Goal: Task Accomplishment & Management: Manage account settings

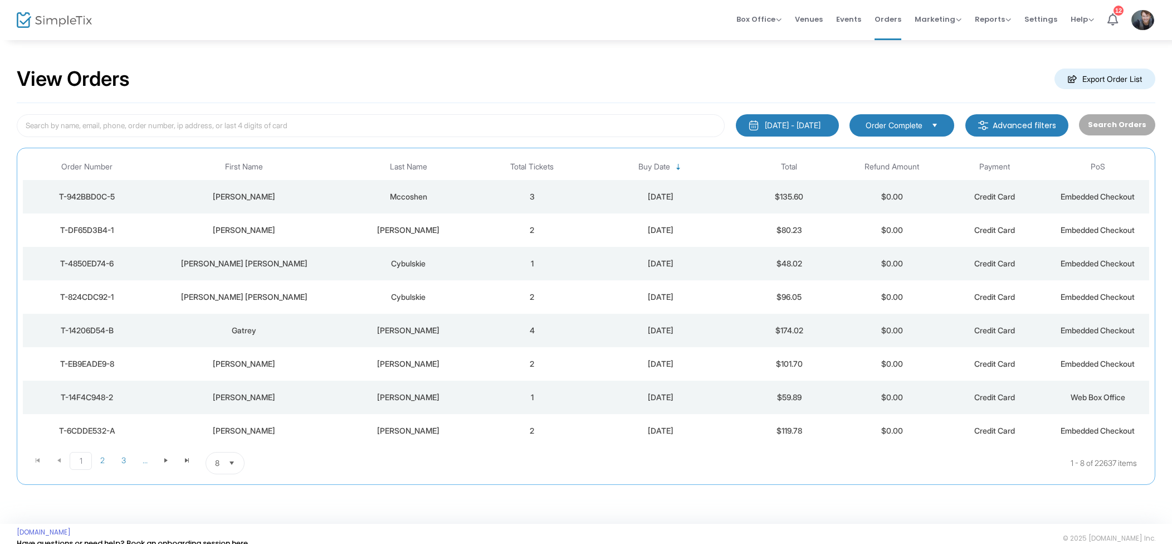
click at [514, 197] on td "3" at bounding box center [532, 196] width 103 height 33
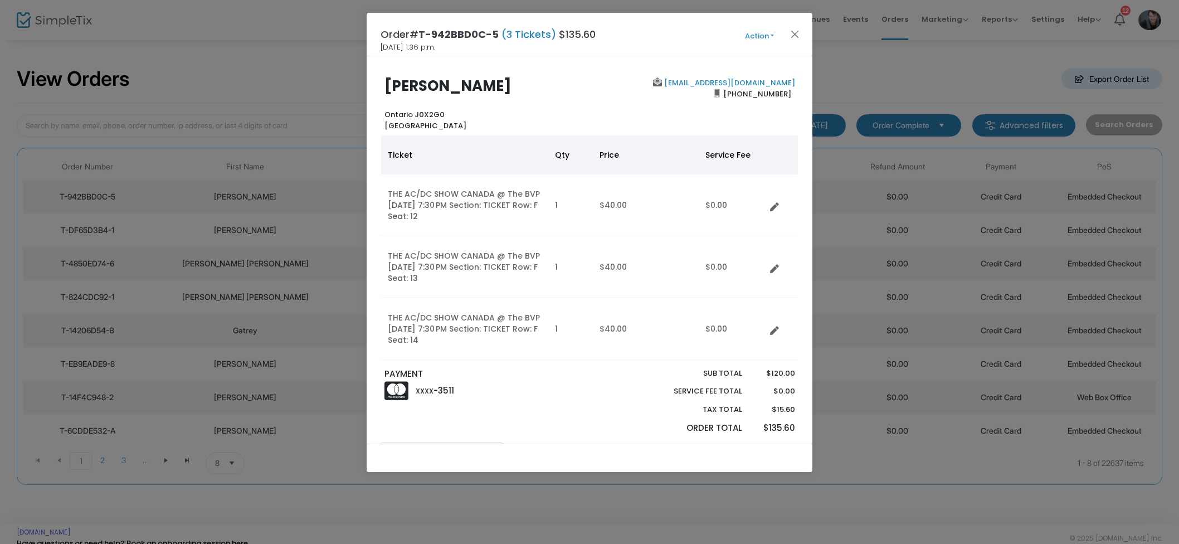
click at [795, 24] on div "Order# T-942BBD0C-5 (3 Tickets) $135.60 2025-09-16 1:36 p.m. Action Mark Admitt…" at bounding box center [590, 34] width 446 height 43
click at [792, 31] on button "Close" at bounding box center [795, 34] width 14 height 14
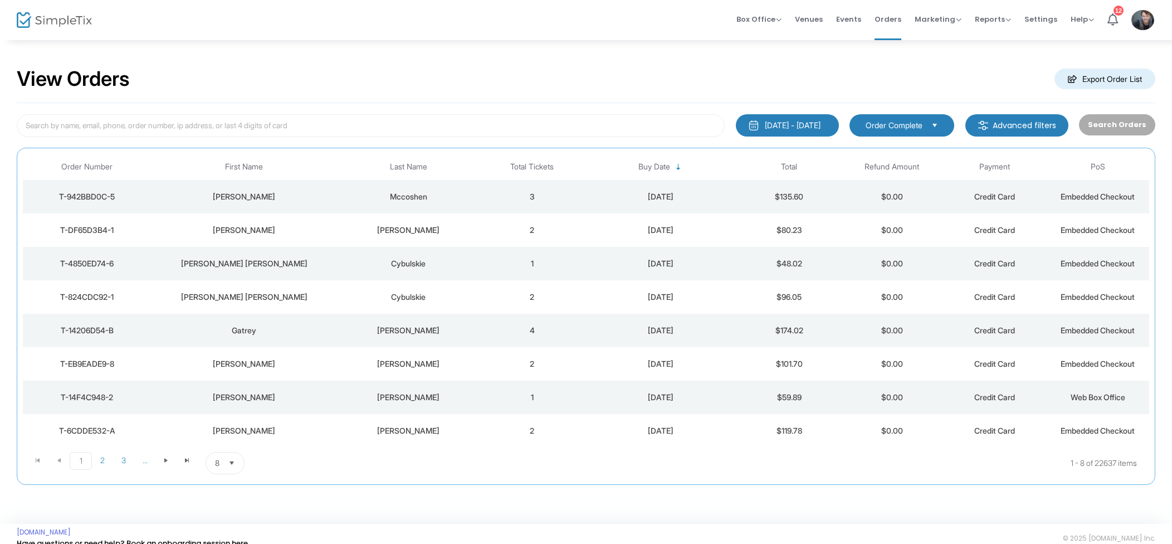
click at [393, 228] on div "[PERSON_NAME]" at bounding box center [408, 230] width 139 height 11
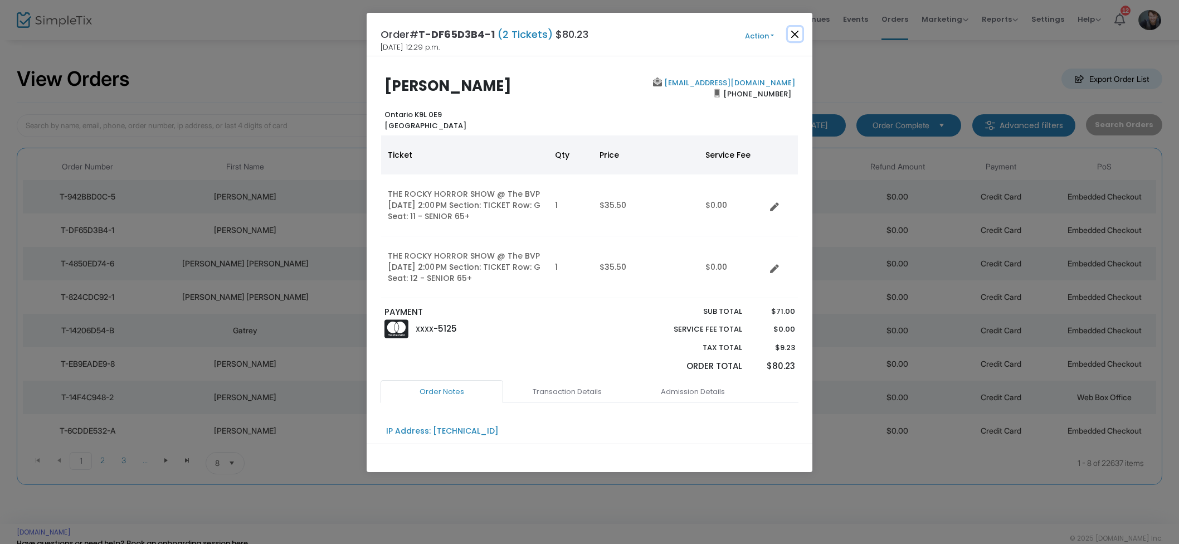
click at [790, 32] on button "Close" at bounding box center [795, 34] width 14 height 14
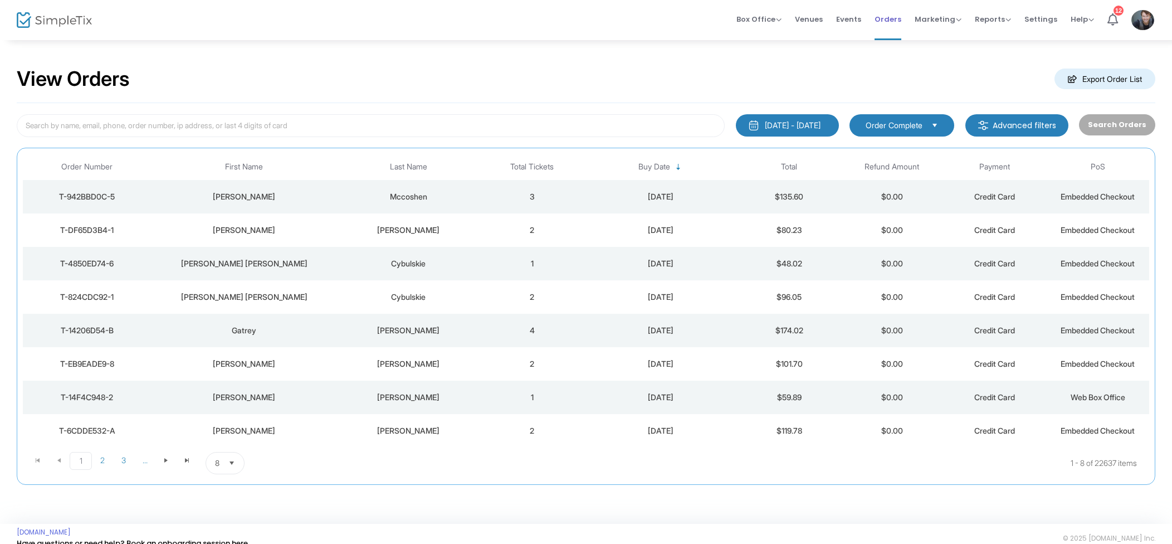
click at [878, 26] on li "Orders" at bounding box center [888, 20] width 40 height 40
click at [841, 21] on li "Events" at bounding box center [849, 20] width 38 height 40
click at [853, 18] on span "Events" at bounding box center [848, 19] width 25 height 28
click at [782, 24] on span "Box Office" at bounding box center [759, 19] width 45 height 11
click at [770, 33] on li "Sell Tickets" at bounding box center [777, 38] width 80 height 22
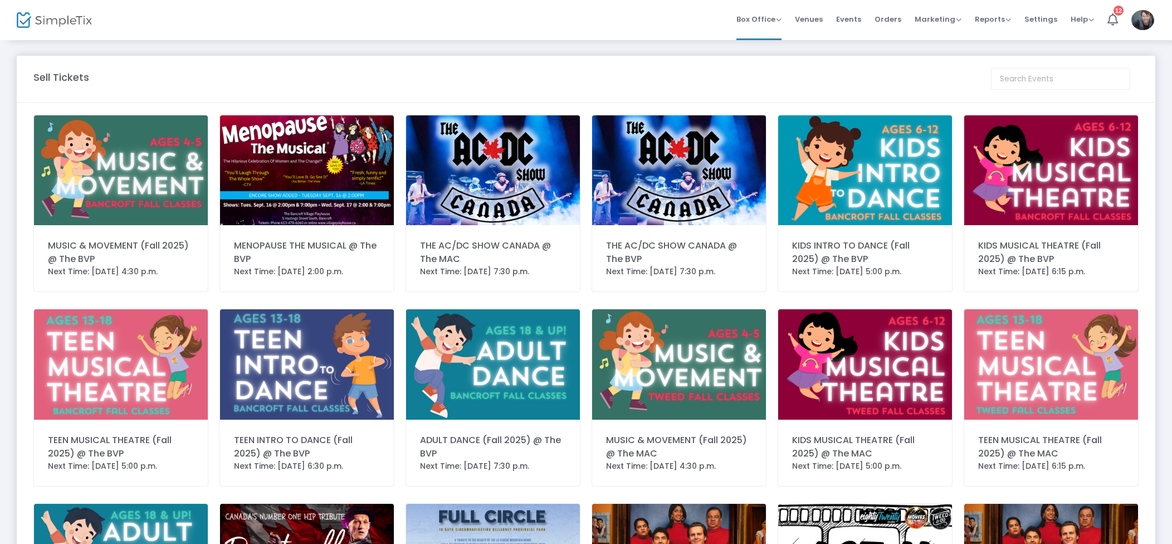
click at [279, 181] on img at bounding box center [307, 170] width 174 height 110
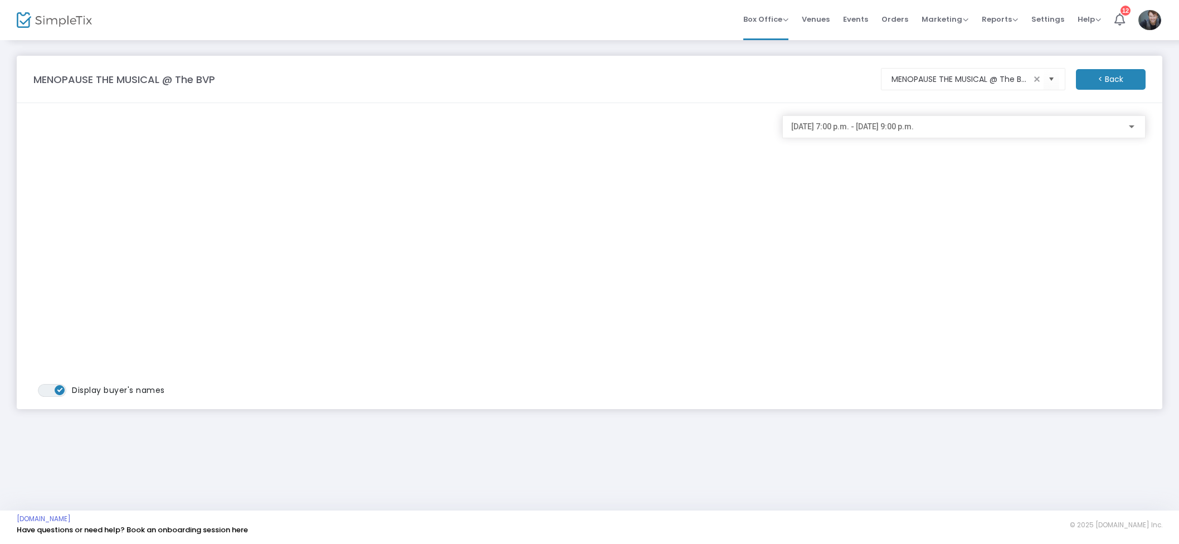
click at [914, 123] on span "2025-09-16 @ 7:00 p.m. - 2025-09-16 @ 9:00 p.m." at bounding box center [852, 126] width 123 height 9
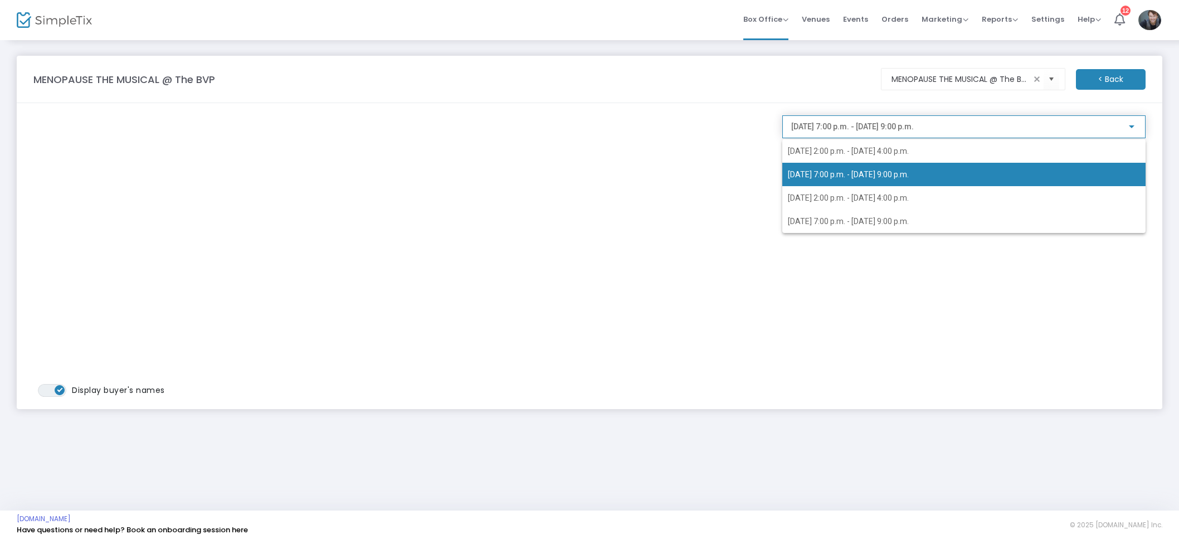
click at [869, 171] on span "2025-09-16 @ 7:00 p.m. - 2025-09-16 @ 9:00 p.m." at bounding box center [848, 174] width 121 height 9
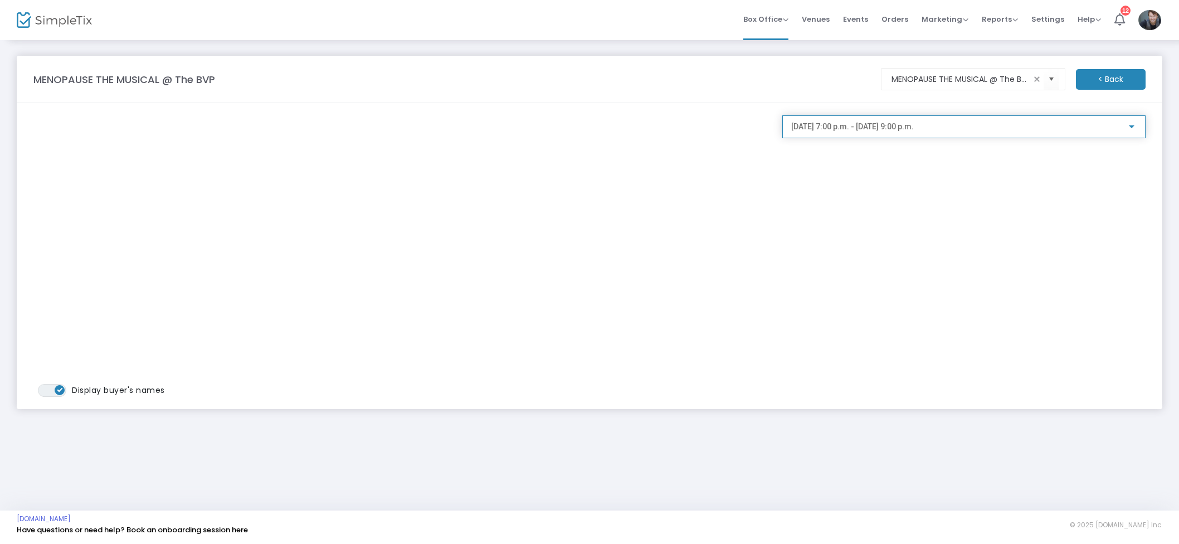
click at [903, 18] on span "Orders" at bounding box center [895, 19] width 27 height 28
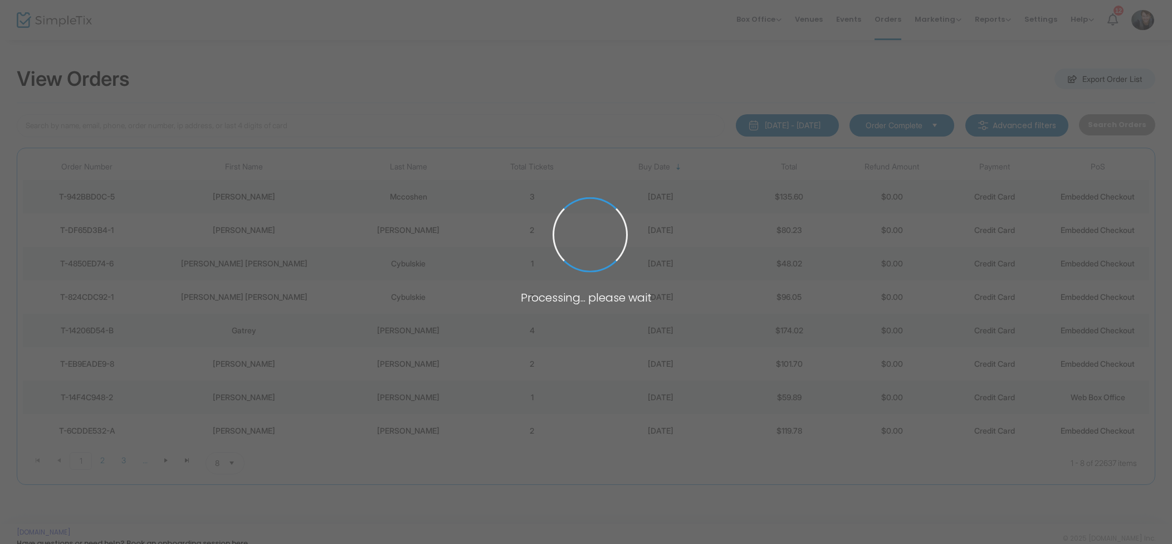
click at [238, 122] on span at bounding box center [586, 272] width 1172 height 544
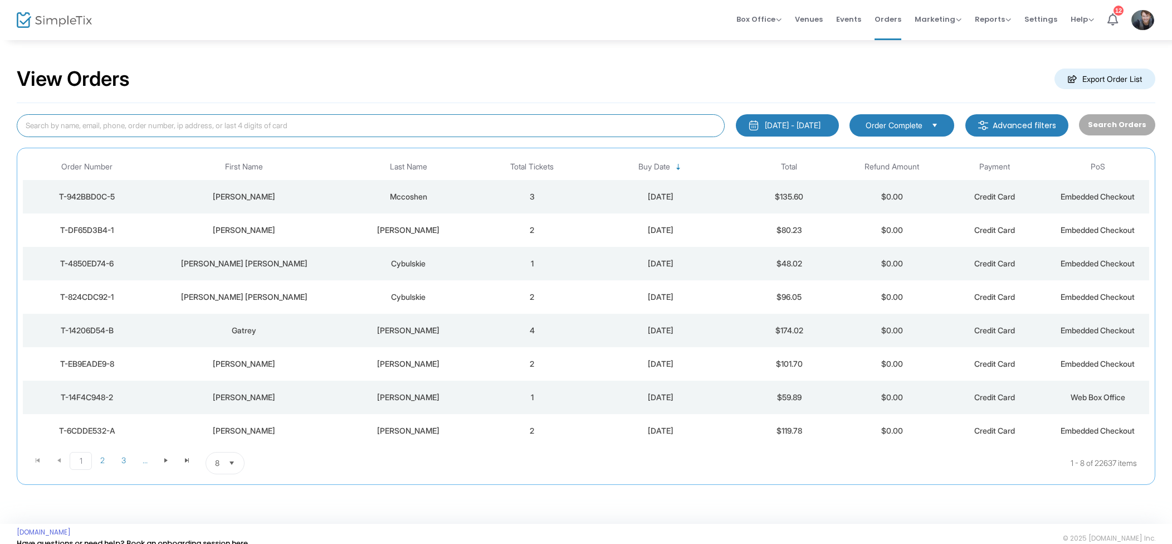
click at [228, 127] on input at bounding box center [371, 125] width 708 height 23
type input "Brad Hoard"
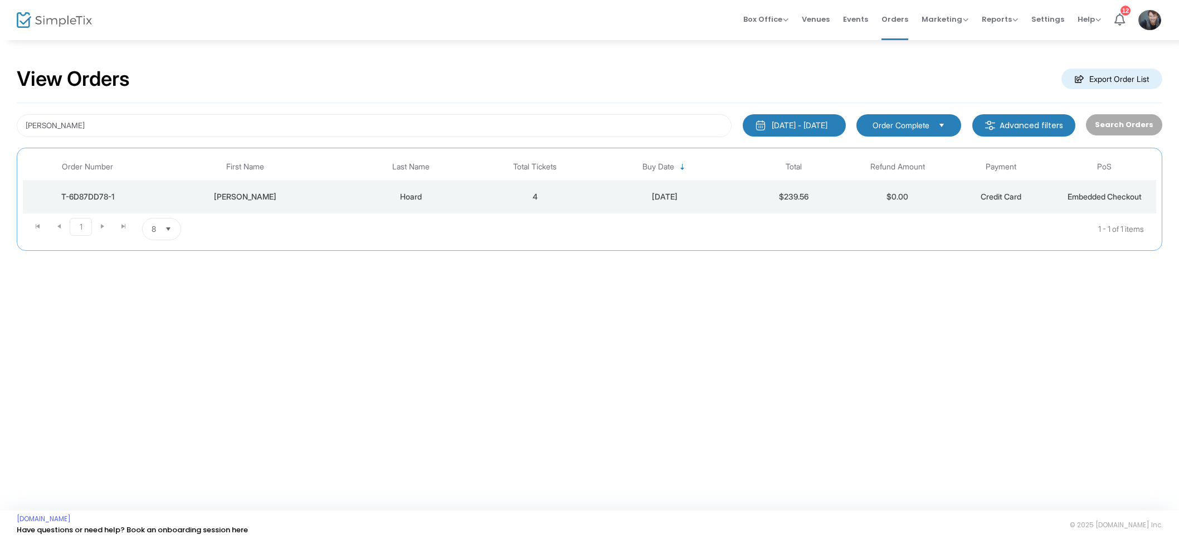
click at [517, 192] on td "4" at bounding box center [536, 196] width 104 height 33
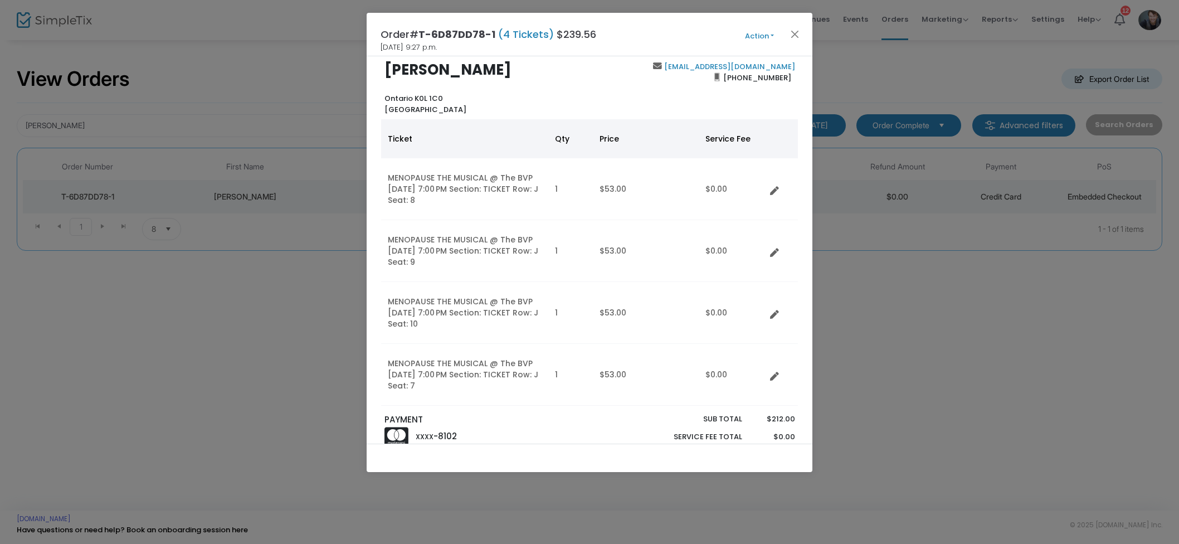
scroll to position [14, 0]
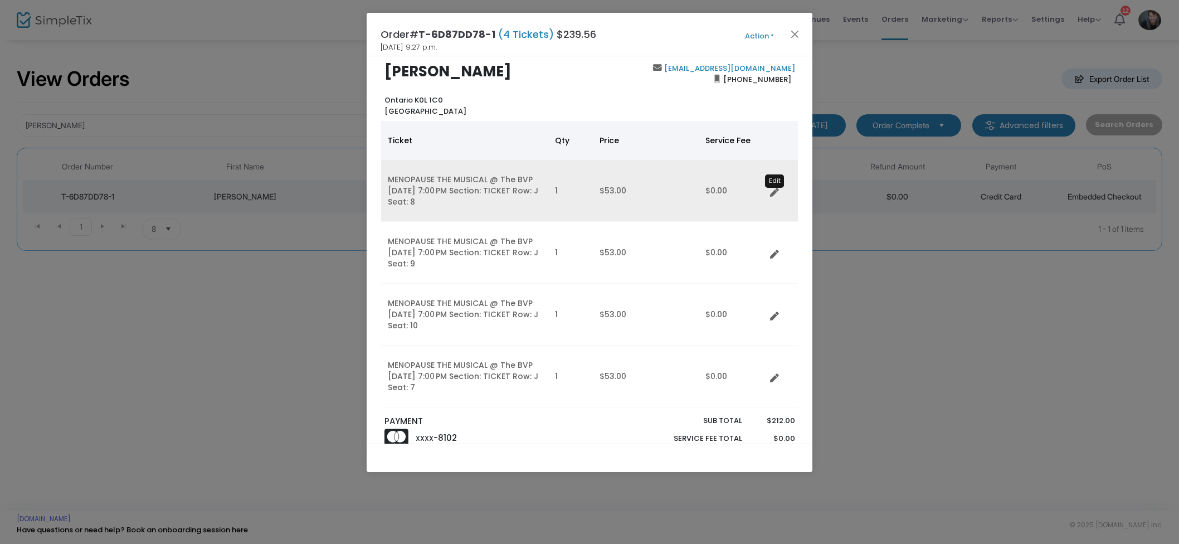
click at [776, 192] on icon "Data table" at bounding box center [774, 192] width 9 height 9
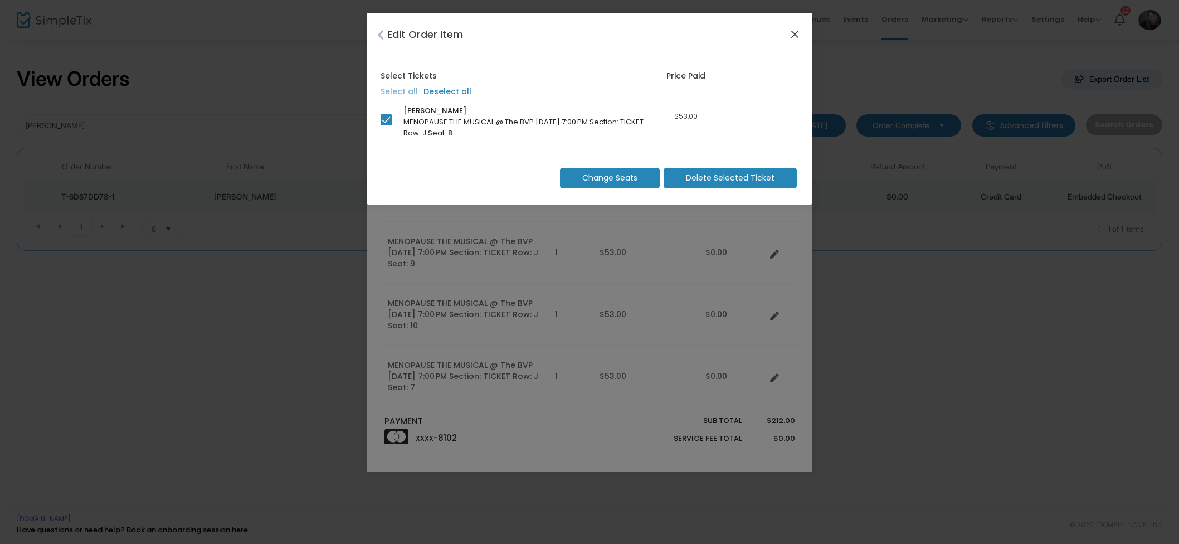
click at [793, 38] on button "Close" at bounding box center [795, 34] width 14 height 14
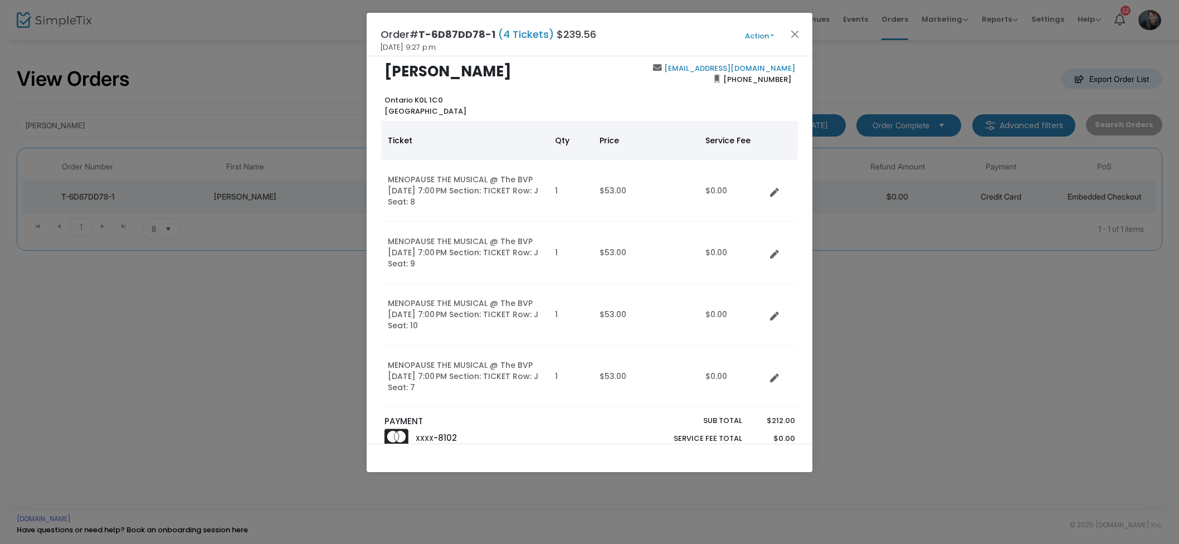
click at [751, 40] on button "Action" at bounding box center [759, 36] width 67 height 12
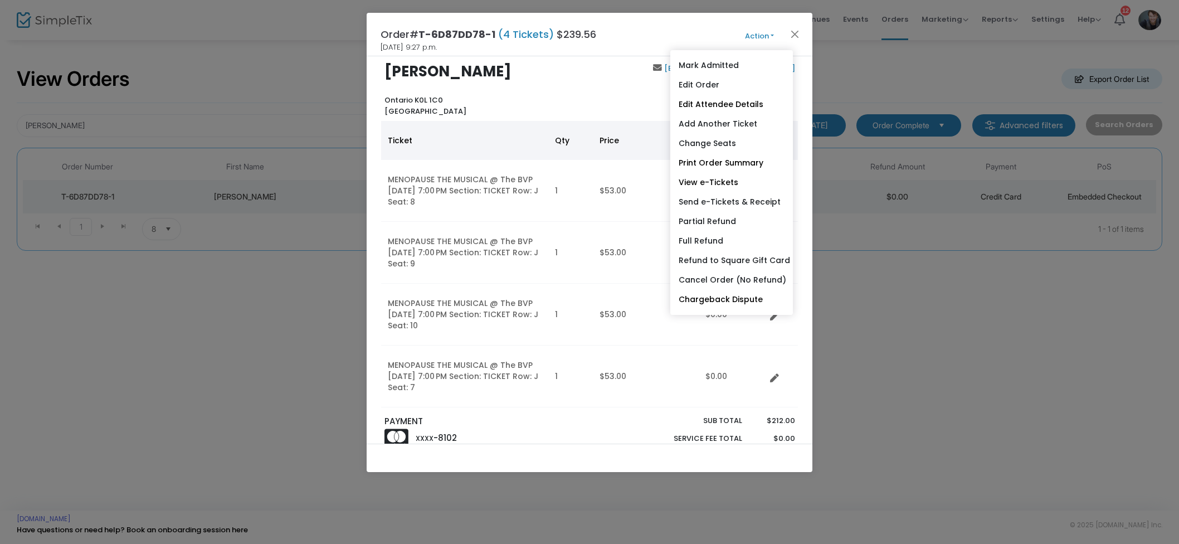
click at [756, 257] on link "Refund to Square Gift Card" at bounding box center [731, 261] width 123 height 20
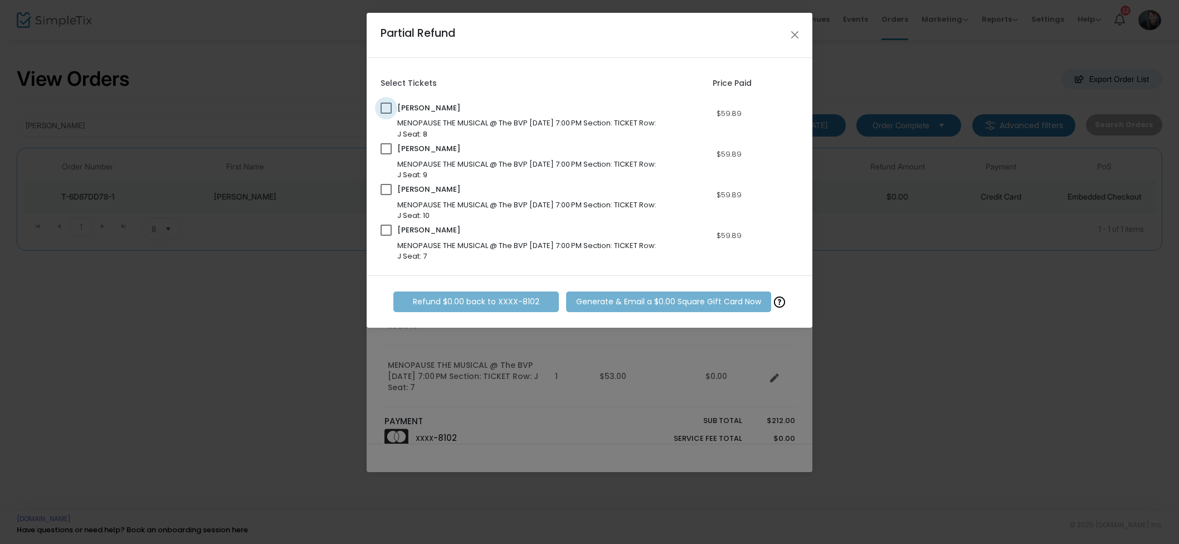
click at [388, 109] on span at bounding box center [386, 108] width 11 height 11
click at [386, 114] on input "checkbox" at bounding box center [386, 114] width 1 height 1
checkbox input "true"
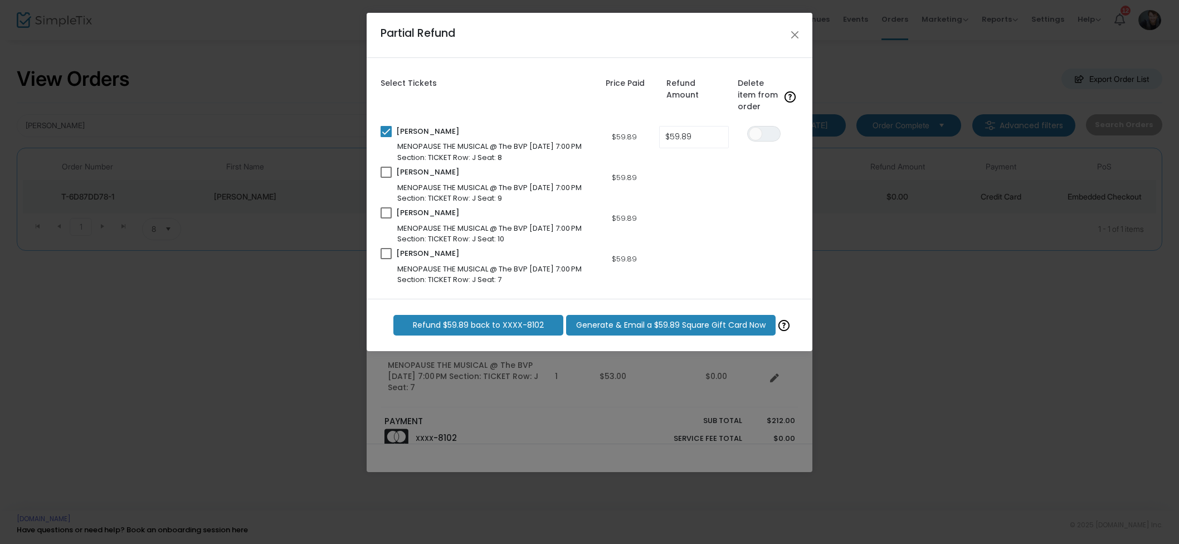
click at [385, 172] on span at bounding box center [386, 172] width 11 height 11
click at [386, 178] on input "checkbox" at bounding box center [386, 178] width 1 height 1
checkbox input "true"
click at [763, 133] on span "ON OFF" at bounding box center [763, 134] width 33 height 16
click at [767, 167] on span "ON OFF" at bounding box center [763, 175] width 33 height 16
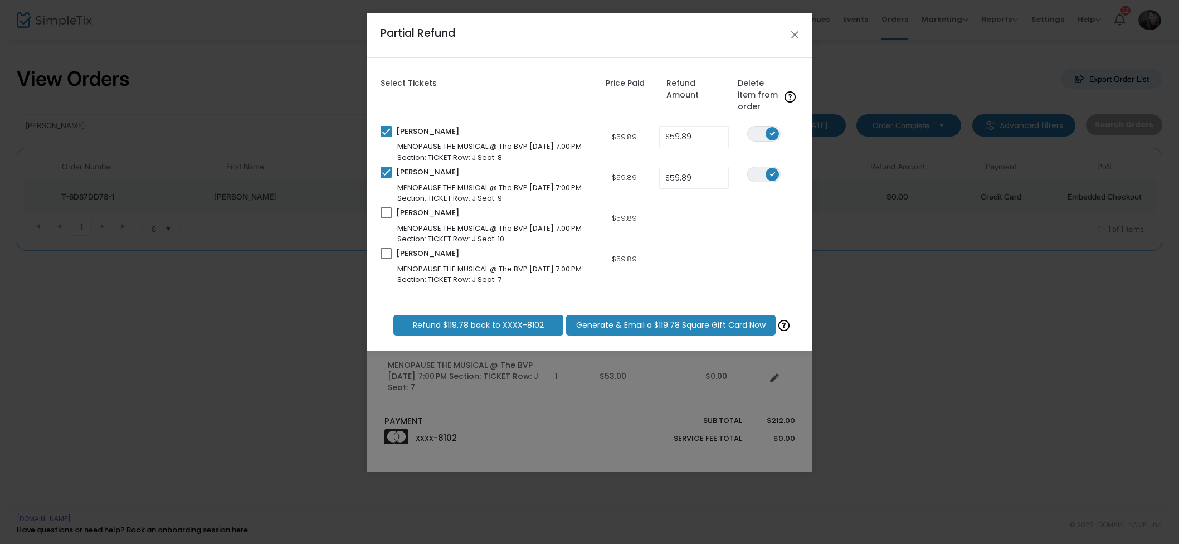
click at [727, 327] on span "Generate & Email a $119.78 Square Gift Card Now" at bounding box center [670, 325] width 189 height 12
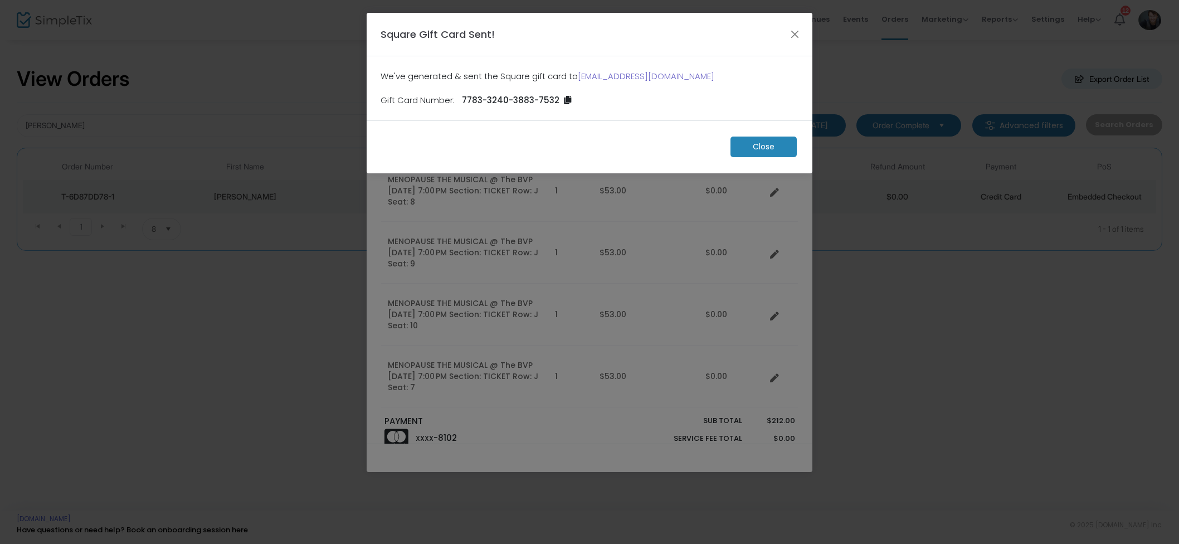
click at [753, 147] on m-button "Close" at bounding box center [764, 147] width 66 height 21
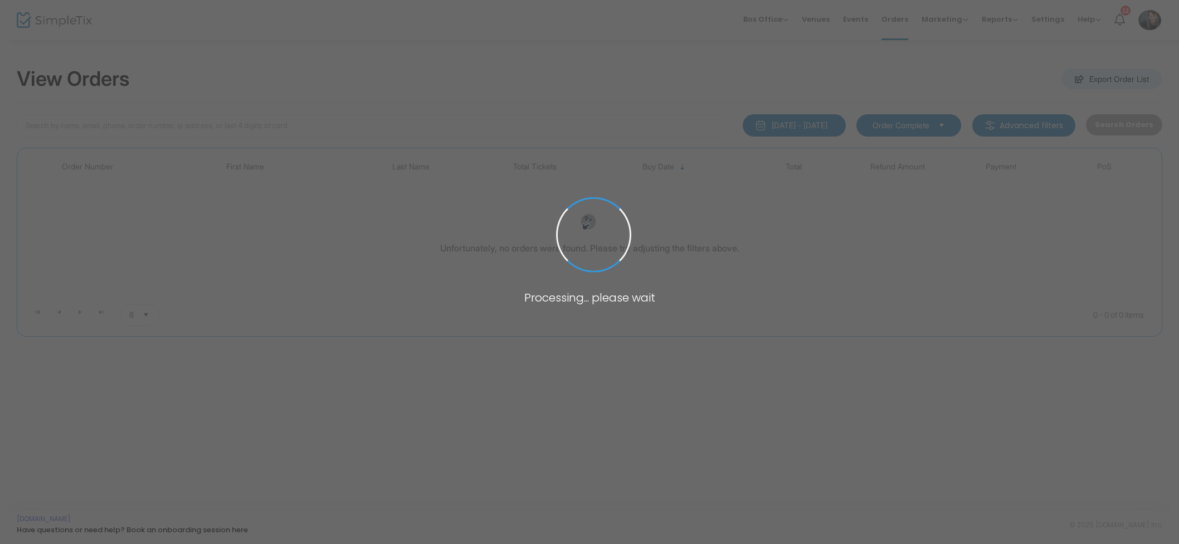
type input "Brad Hoard"
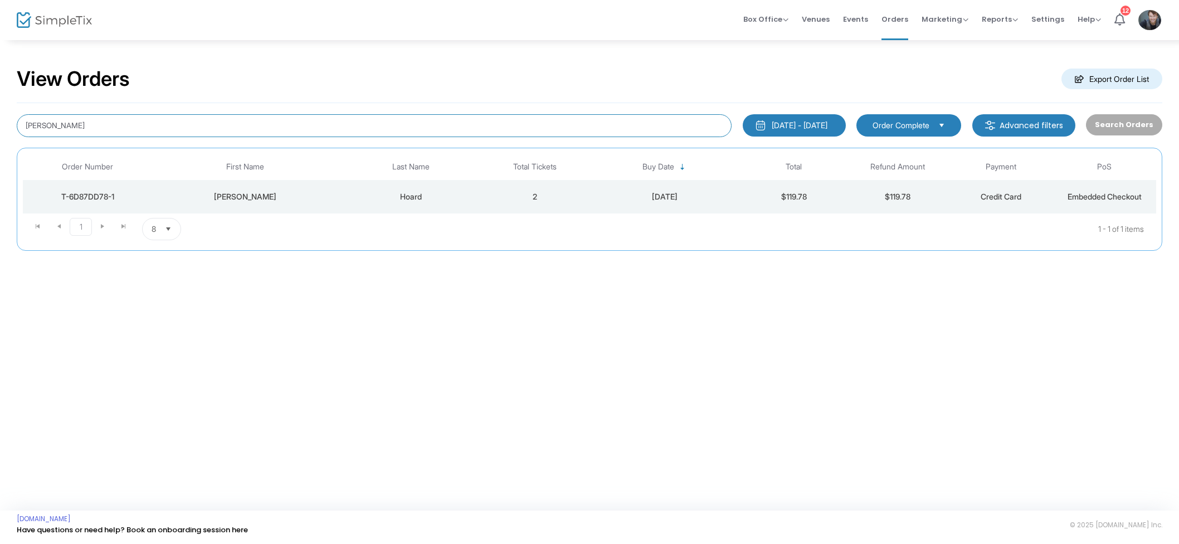
click at [160, 118] on input "Brad Hoard" at bounding box center [374, 125] width 715 height 23
click at [159, 118] on input "Brad Hoard" at bounding box center [374, 125] width 715 height 23
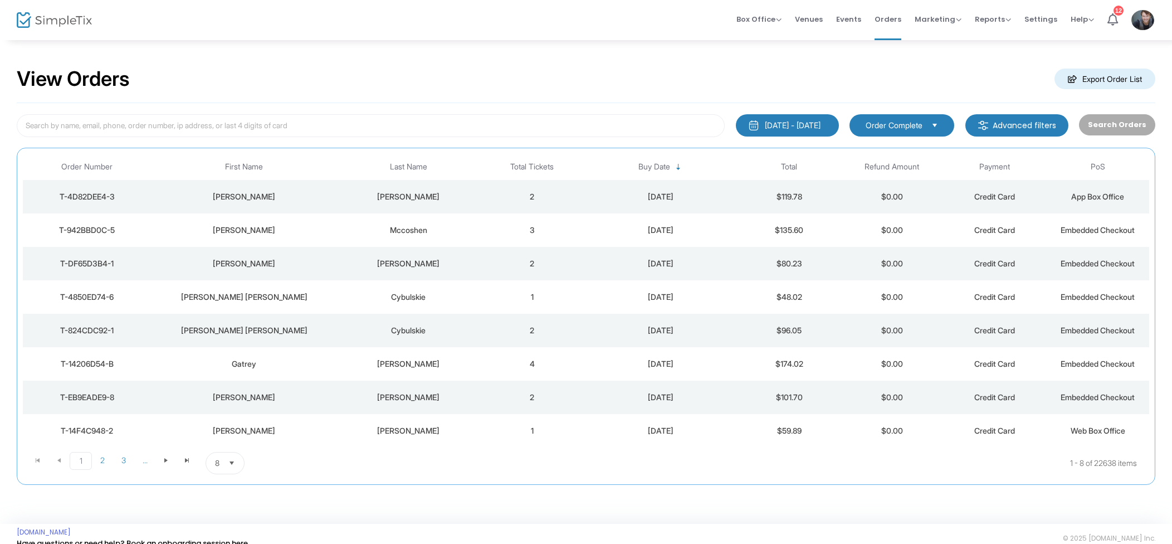
click at [606, 202] on td "[DATE]" at bounding box center [660, 196] width 154 height 33
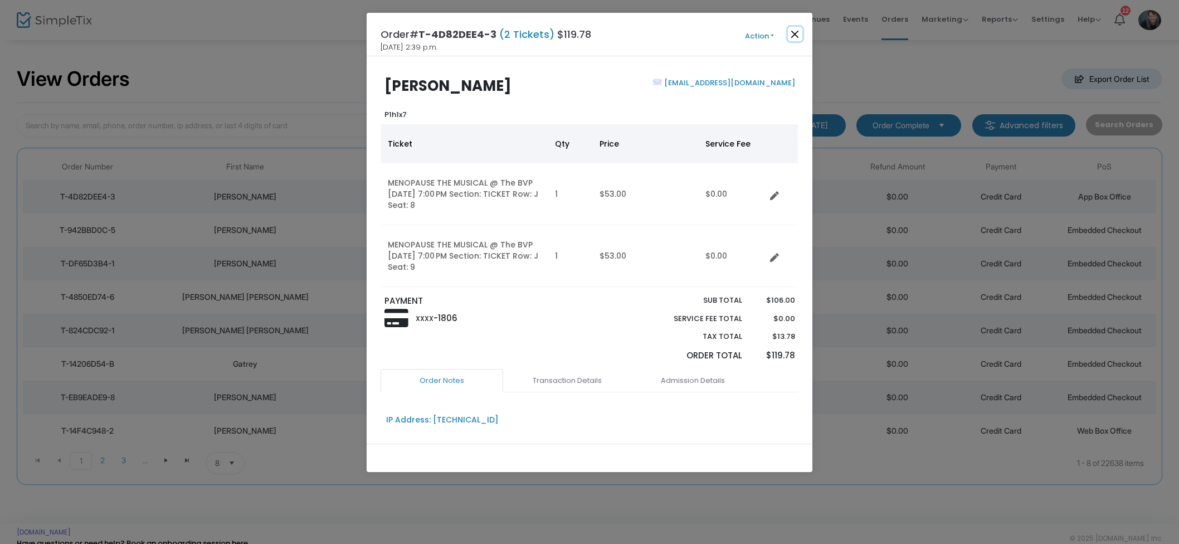
drag, startPoint x: 794, startPoint y: 36, endPoint x: 625, endPoint y: 54, distance: 170.4
click at [794, 36] on button "Close" at bounding box center [795, 34] width 14 height 14
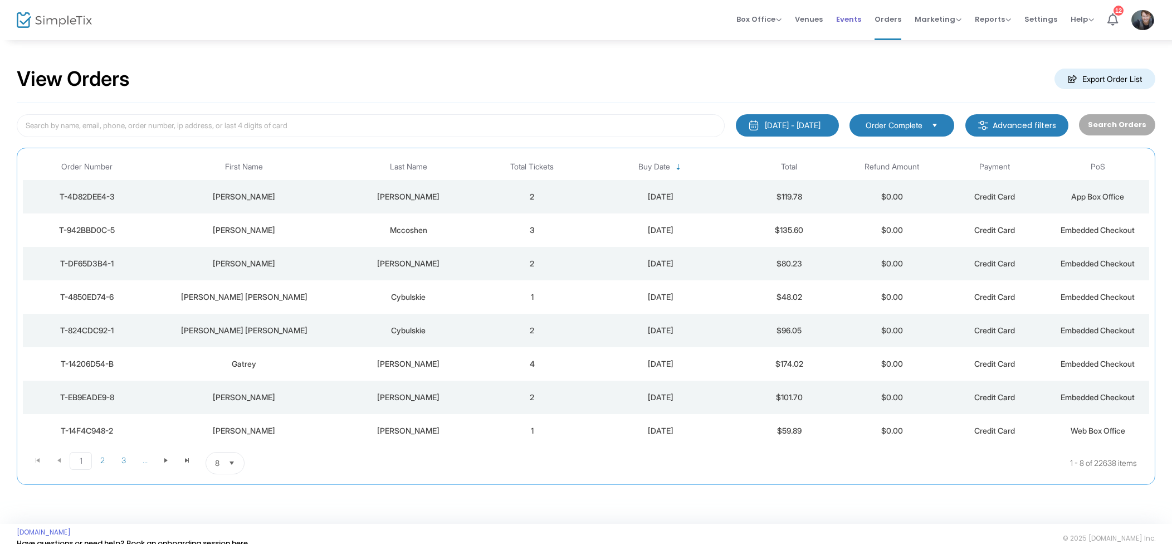
click at [862, 25] on span "Events" at bounding box center [848, 19] width 25 height 28
click at [772, 15] on span "Box Office" at bounding box center [759, 19] width 45 height 11
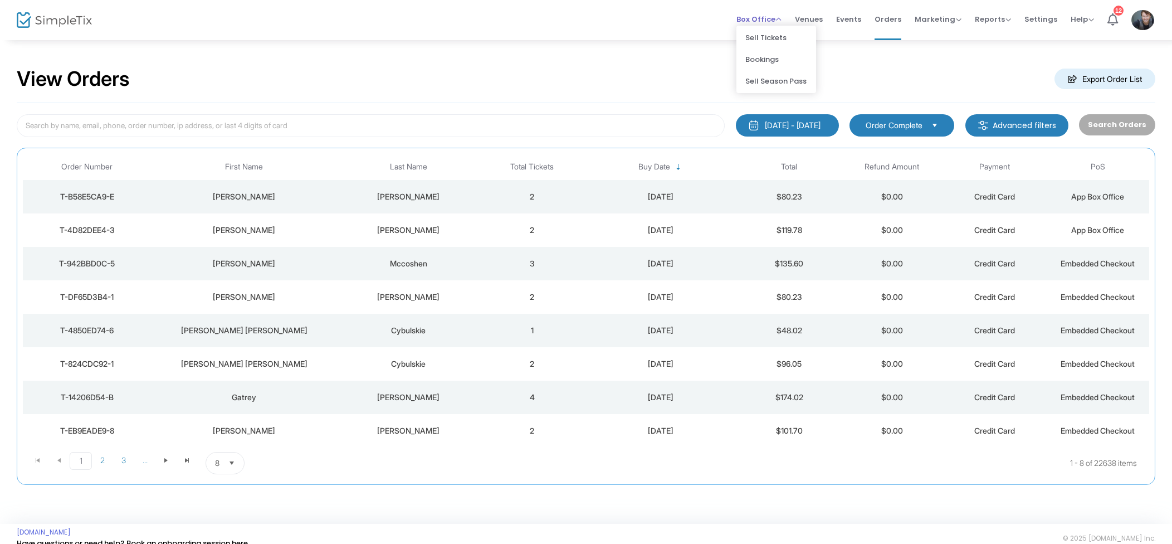
click at [771, 12] on span "Box Office Sell Tickets Bookings Sell Season Pass" at bounding box center [759, 19] width 45 height 28
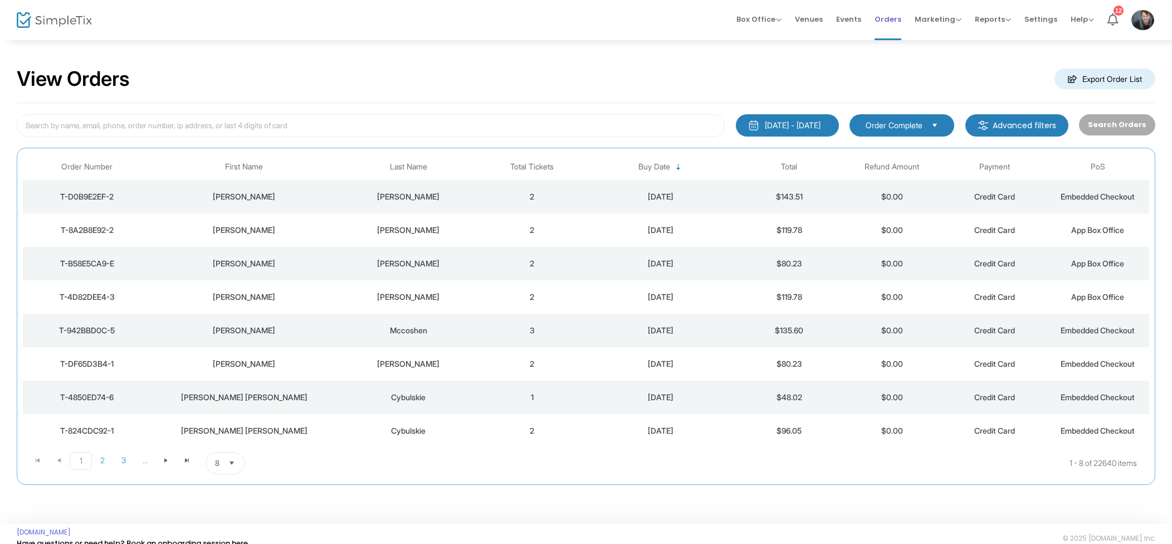
click at [894, 21] on span "Orders" at bounding box center [888, 19] width 27 height 28
click at [857, 18] on span "Events" at bounding box center [848, 19] width 25 height 28
